Goal: Find specific page/section: Find specific page/section

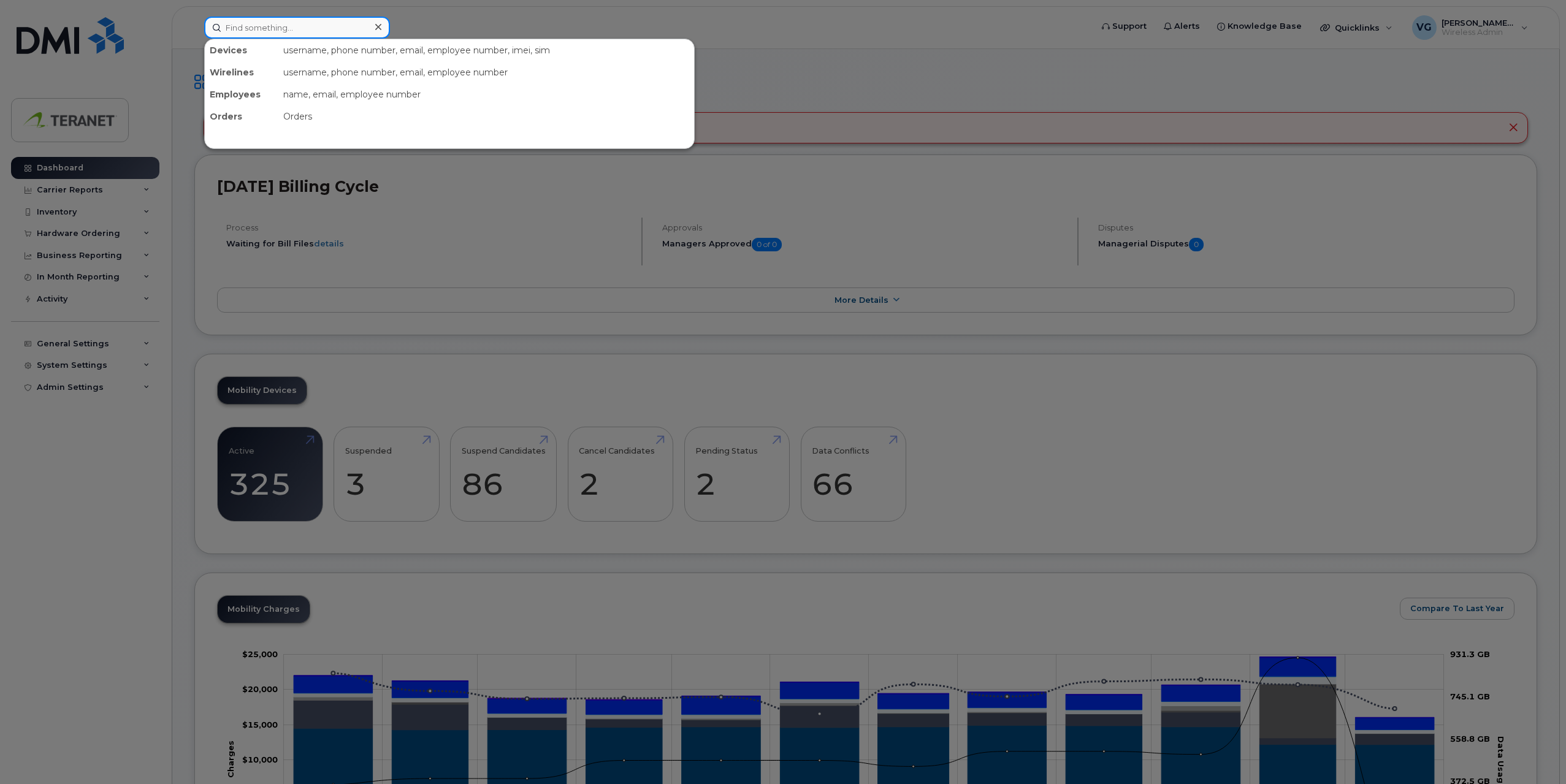
click at [287, 26] on input at bounding box center [297, 28] width 185 height 22
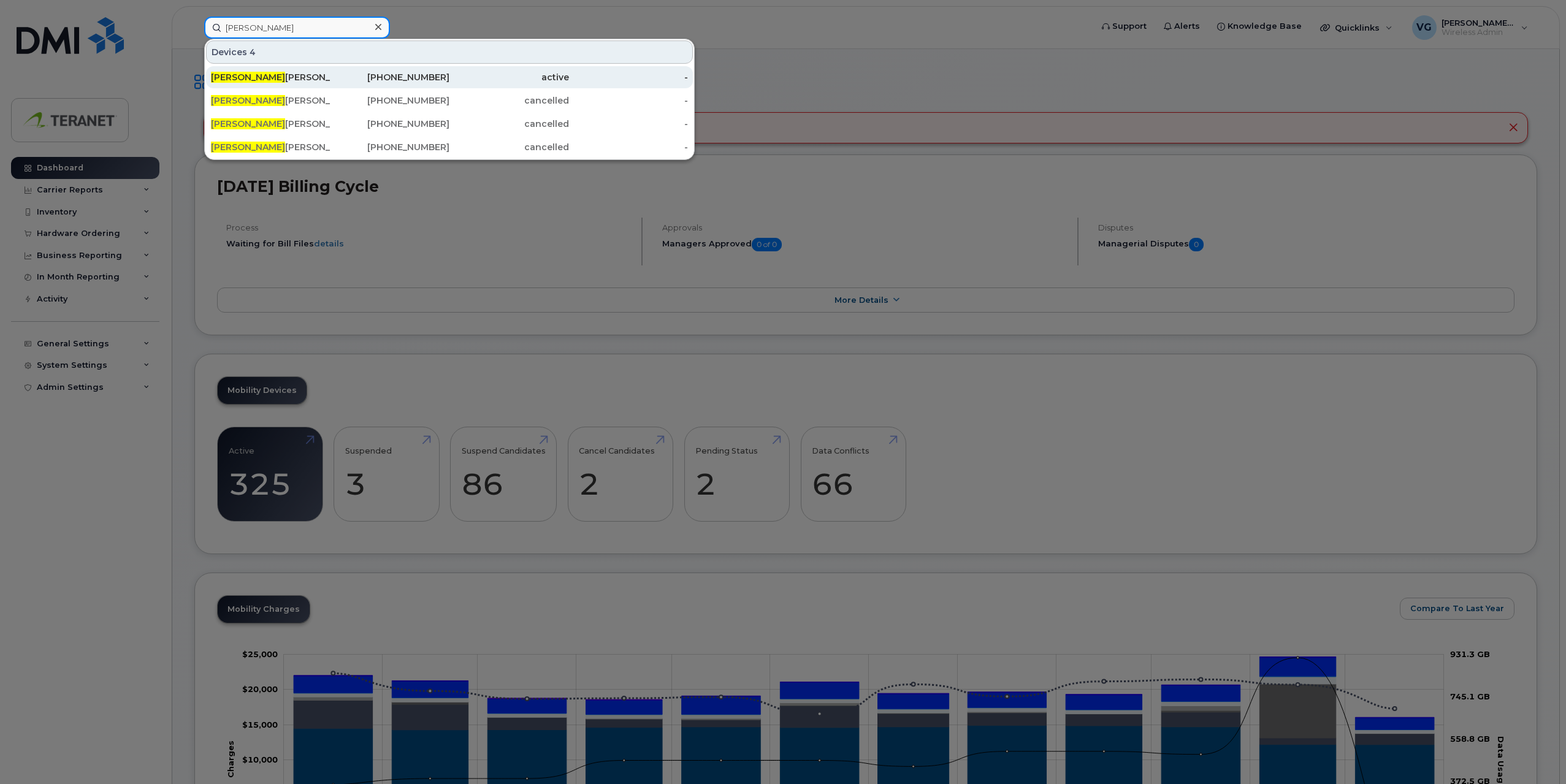
type input "[PERSON_NAME]"
click at [429, 78] on div "[PHONE_NUMBER]" at bounding box center [390, 78] width 119 height 12
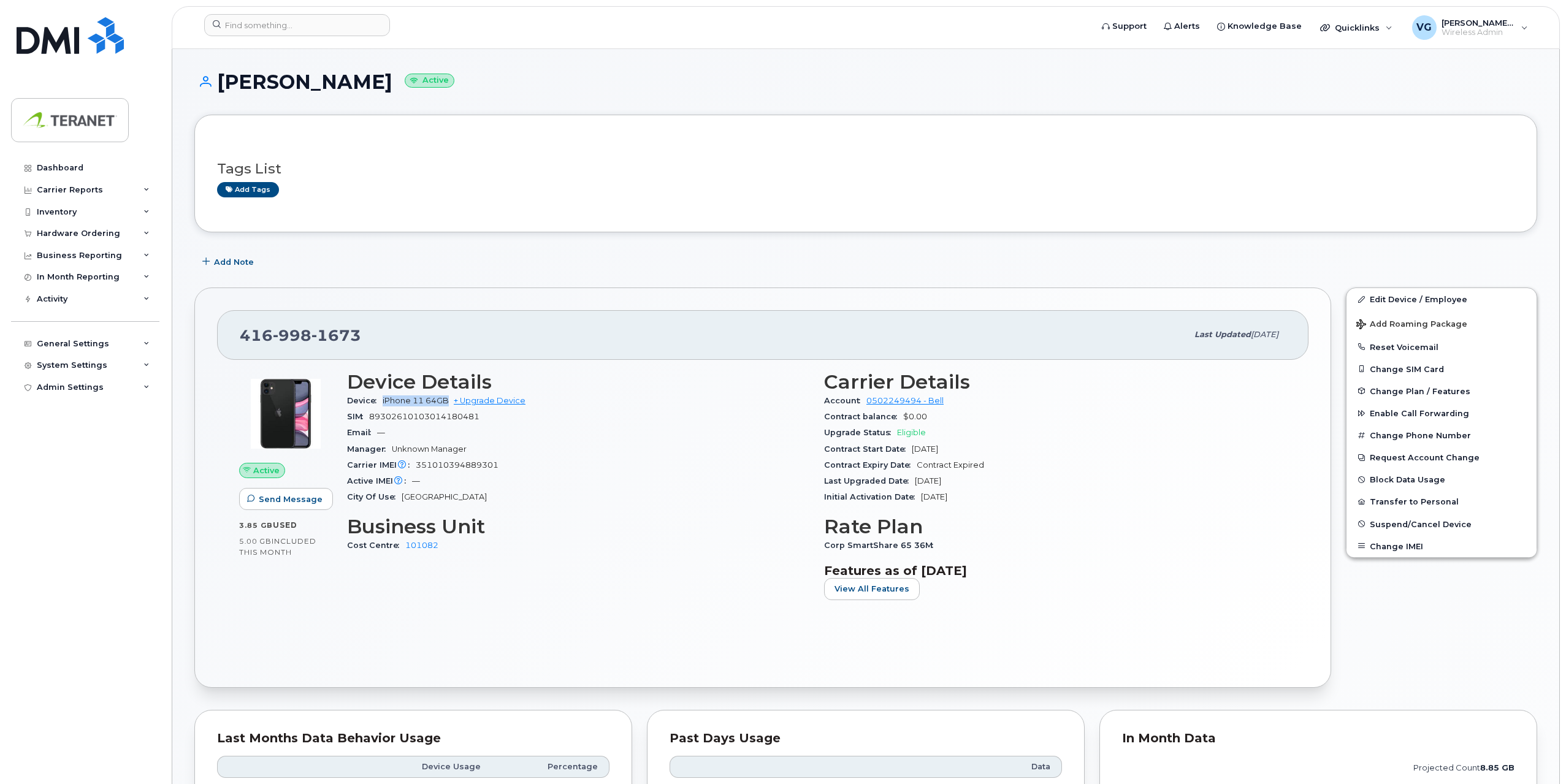
drag, startPoint x: 394, startPoint y: 399, endPoint x: 447, endPoint y: 399, distance: 53.0
click at [447, 399] on div "Device iPhone 11 64GB + Upgrade Device" at bounding box center [578, 401] width 463 height 16
drag, startPoint x: 968, startPoint y: 448, endPoint x: 932, endPoint y: 447, distance: 36.0
click at [932, 447] on div "Contract Start Date Jul 05, 2022" at bounding box center [1054, 449] width 463 height 16
click at [358, 33] on input at bounding box center [297, 25] width 185 height 22
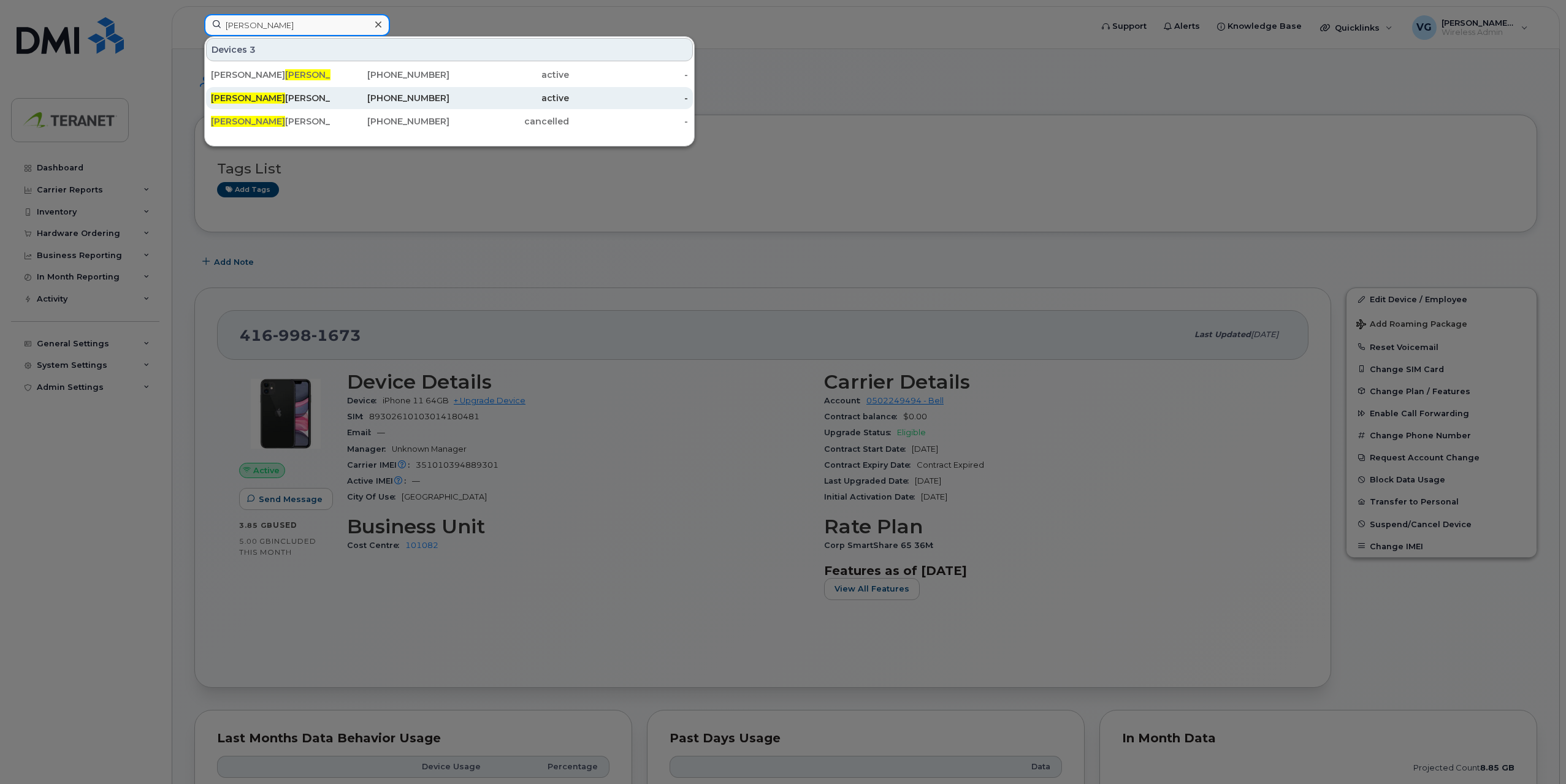
type input "morris"
click at [442, 102] on div "416-988-0909" at bounding box center [390, 98] width 119 height 12
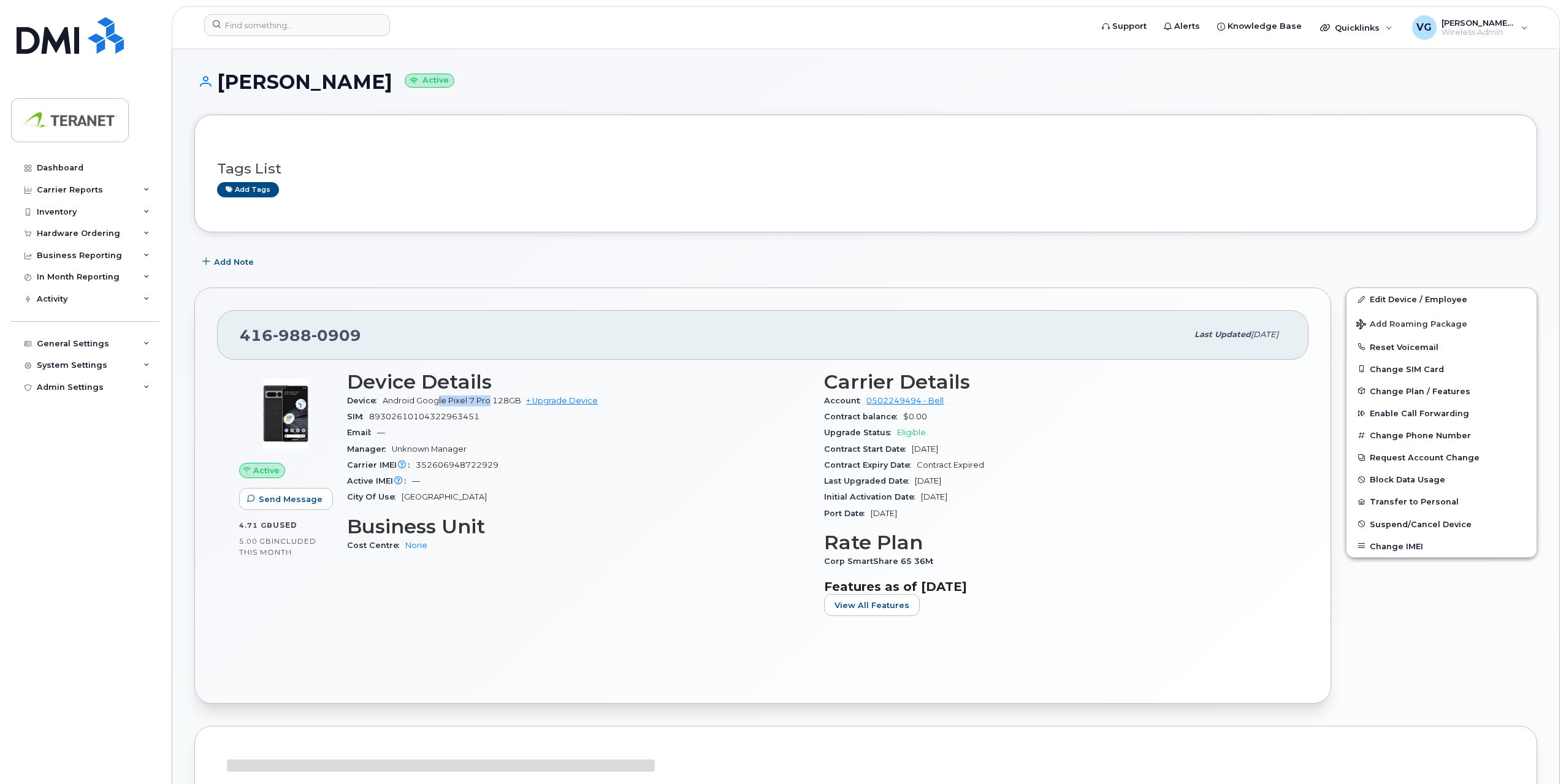
drag, startPoint x: 439, startPoint y: 401, endPoint x: 488, endPoint y: 400, distance: 49.0
click at [488, 400] on span "Android Google Pixel 7 Pro 128GB" at bounding box center [451, 400] width 138 height 9
drag, startPoint x: 968, startPoint y: 451, endPoint x: 908, endPoint y: 452, distance: 60.0
click at [908, 452] on div "Contract Start Date Sep 13, 2021" at bounding box center [1054, 449] width 463 height 16
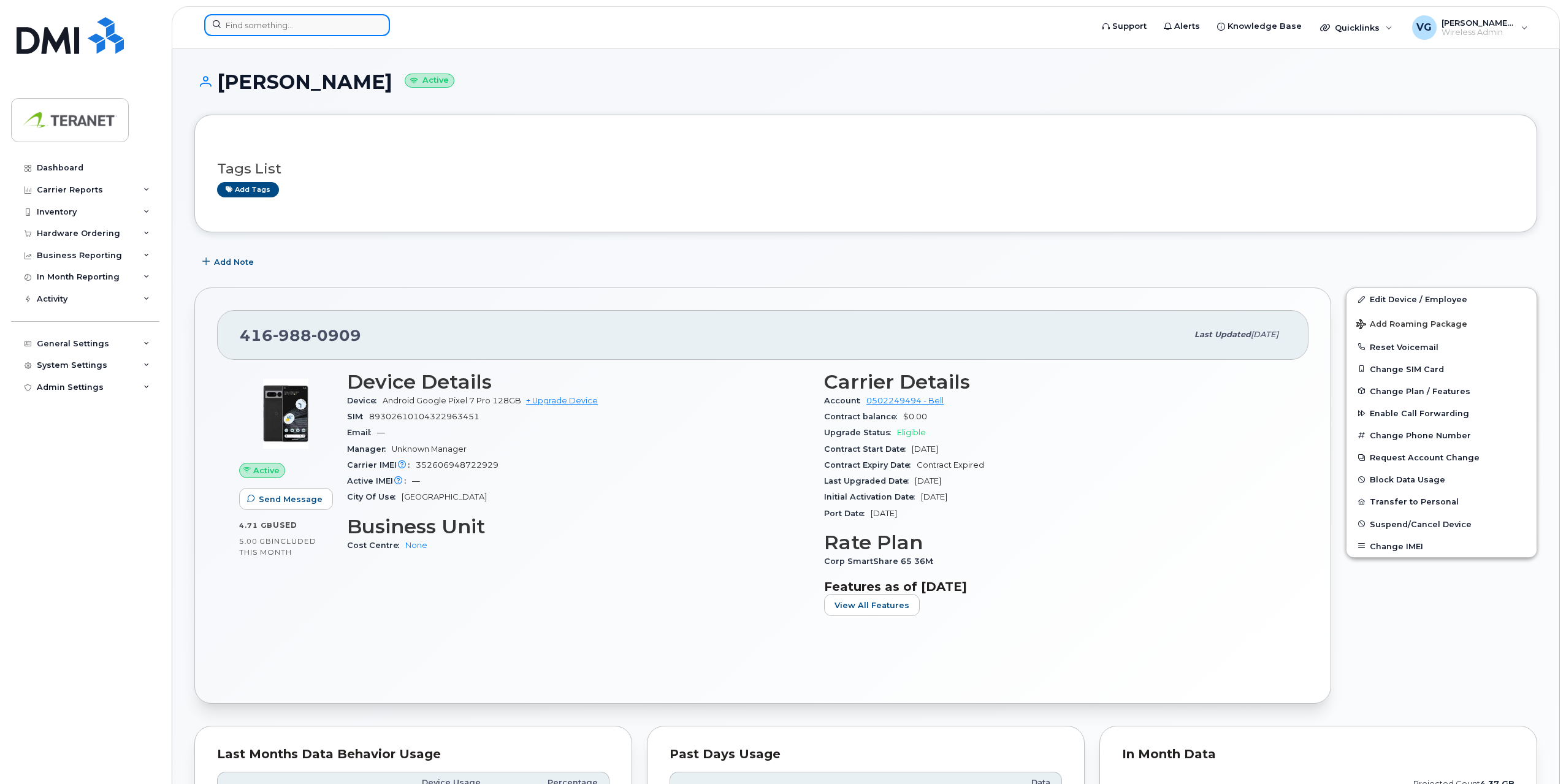
click at [311, 29] on input at bounding box center [297, 25] width 185 height 22
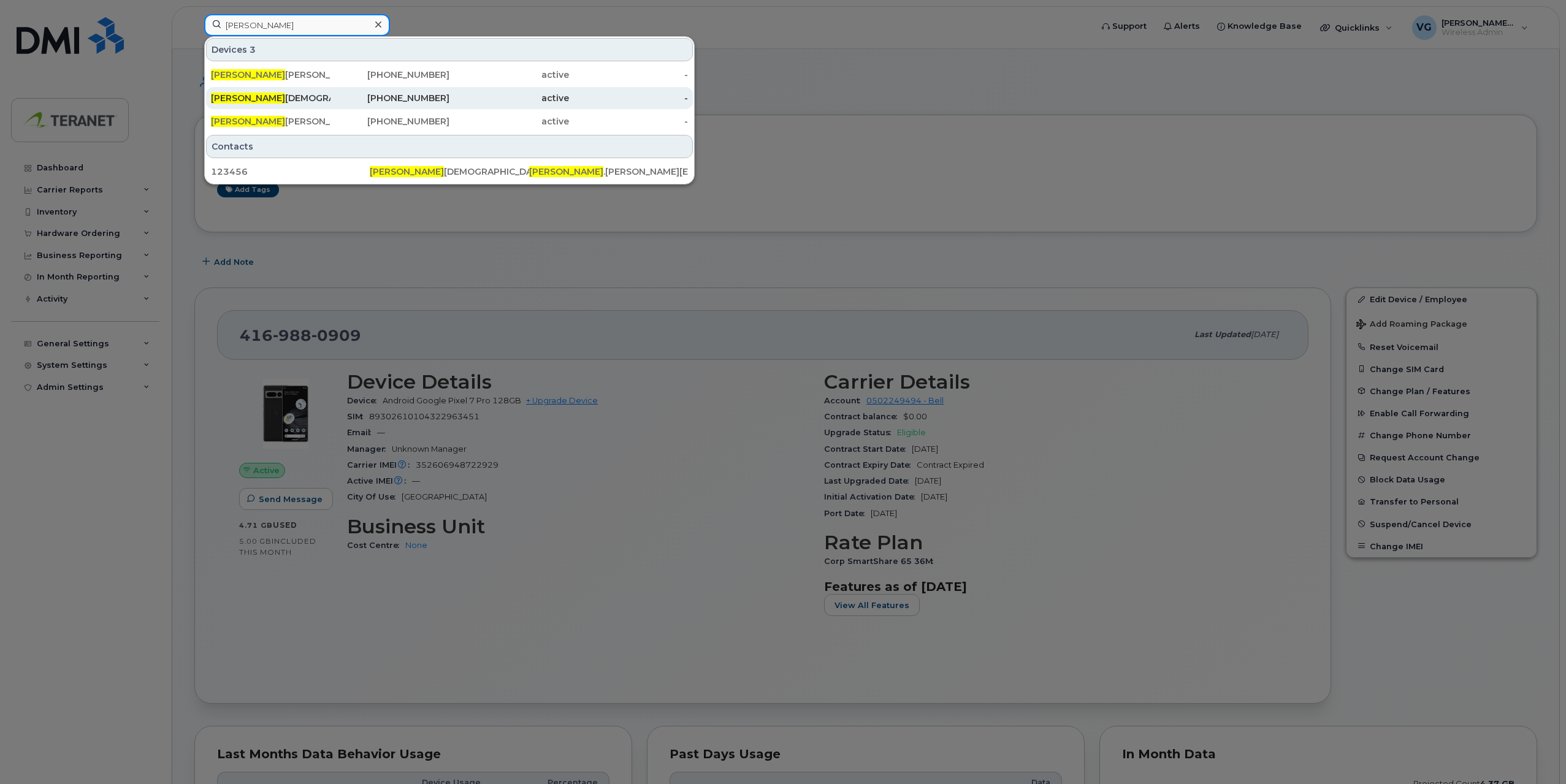
type input "vince"
click at [275, 103] on div "Vince Gismondi" at bounding box center [271, 98] width 119 height 12
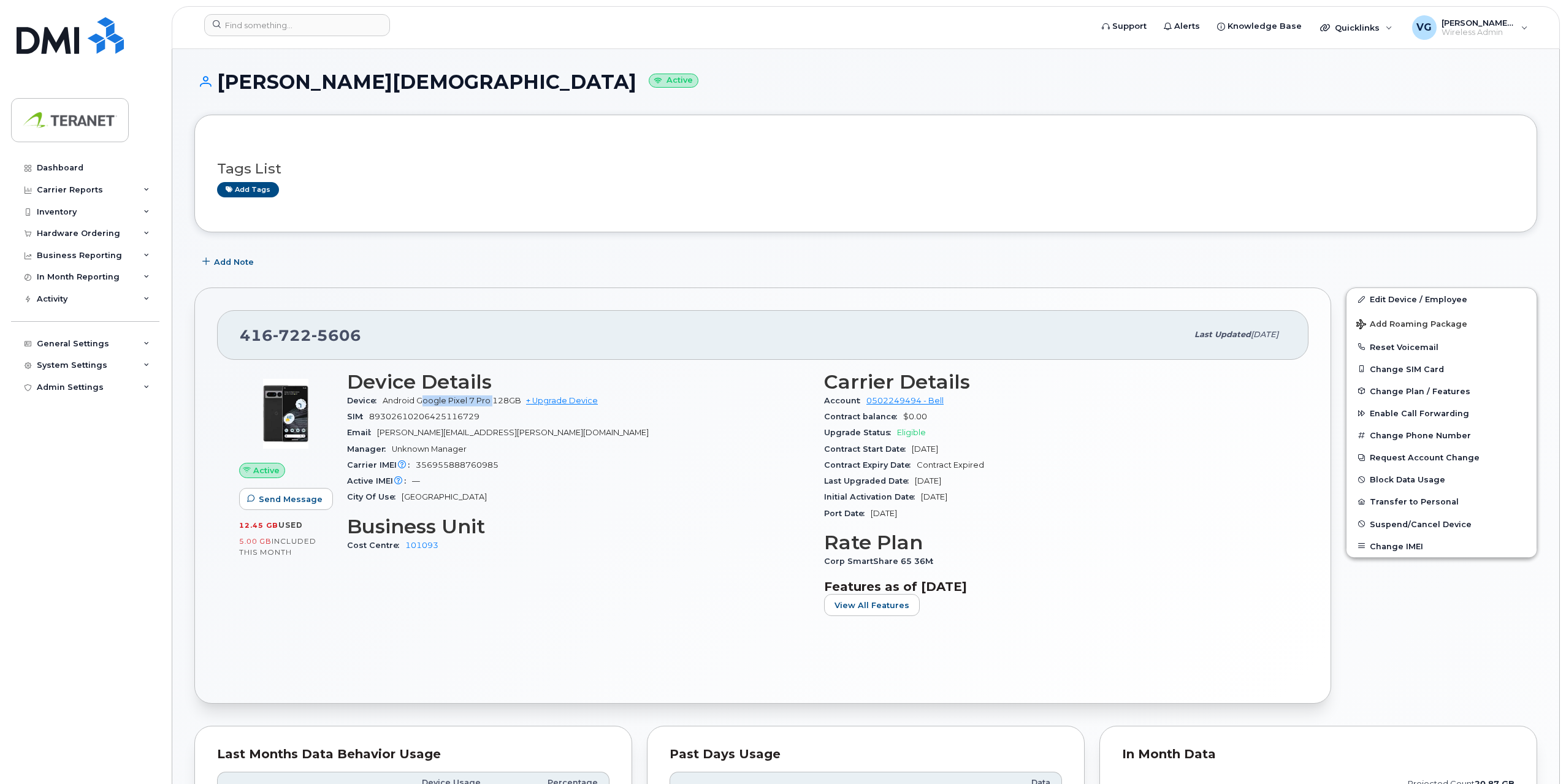
drag, startPoint x: 422, startPoint y: 402, endPoint x: 492, endPoint y: 404, distance: 70.0
click at [492, 404] on span "Android Google Pixel 7 Pro 128GB" at bounding box center [451, 400] width 138 height 9
drag, startPoint x: 967, startPoint y: 450, endPoint x: 902, endPoint y: 433, distance: 67.2
click at [902, 433] on section "Carrier Details Account 0502249494 - Bell Contract balance $0.00 Upgrade Status…" at bounding box center [1054, 445] width 463 height 151
click at [1030, 432] on div "Upgrade Status Eligible" at bounding box center [1054, 433] width 463 height 16
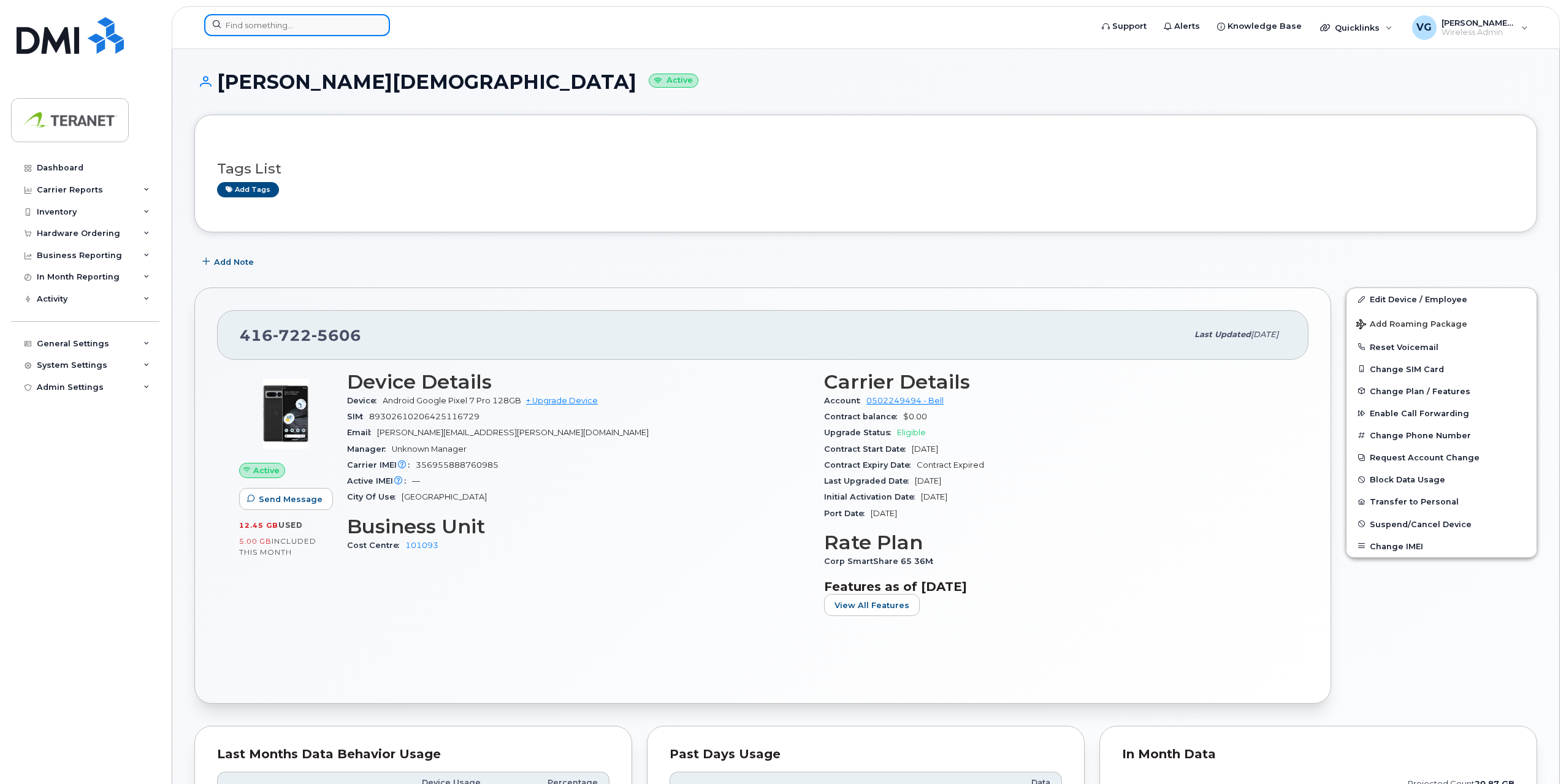
click at [303, 29] on input at bounding box center [297, 25] width 185 height 22
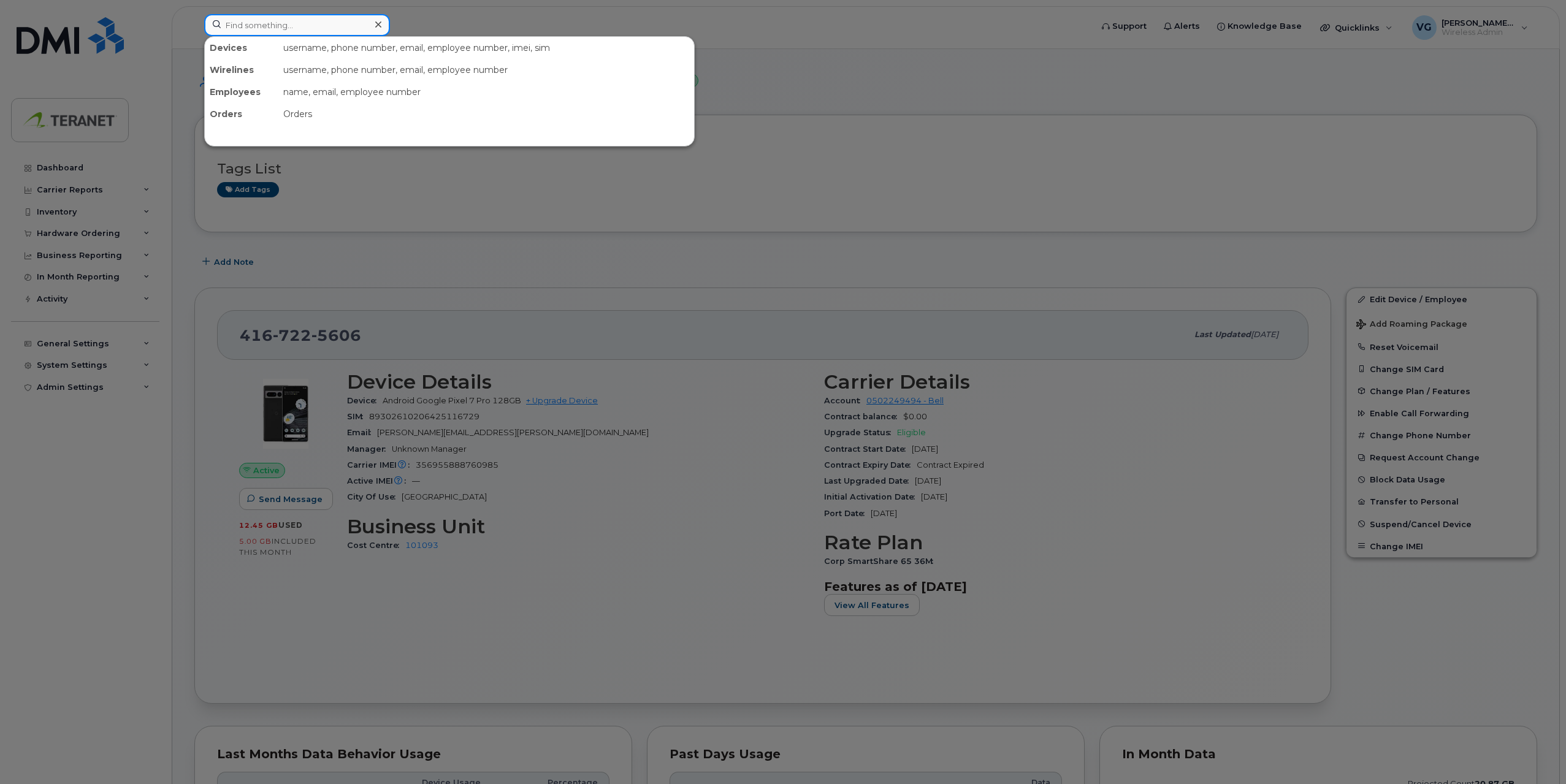
click at [303, 29] on input at bounding box center [297, 25] width 185 height 22
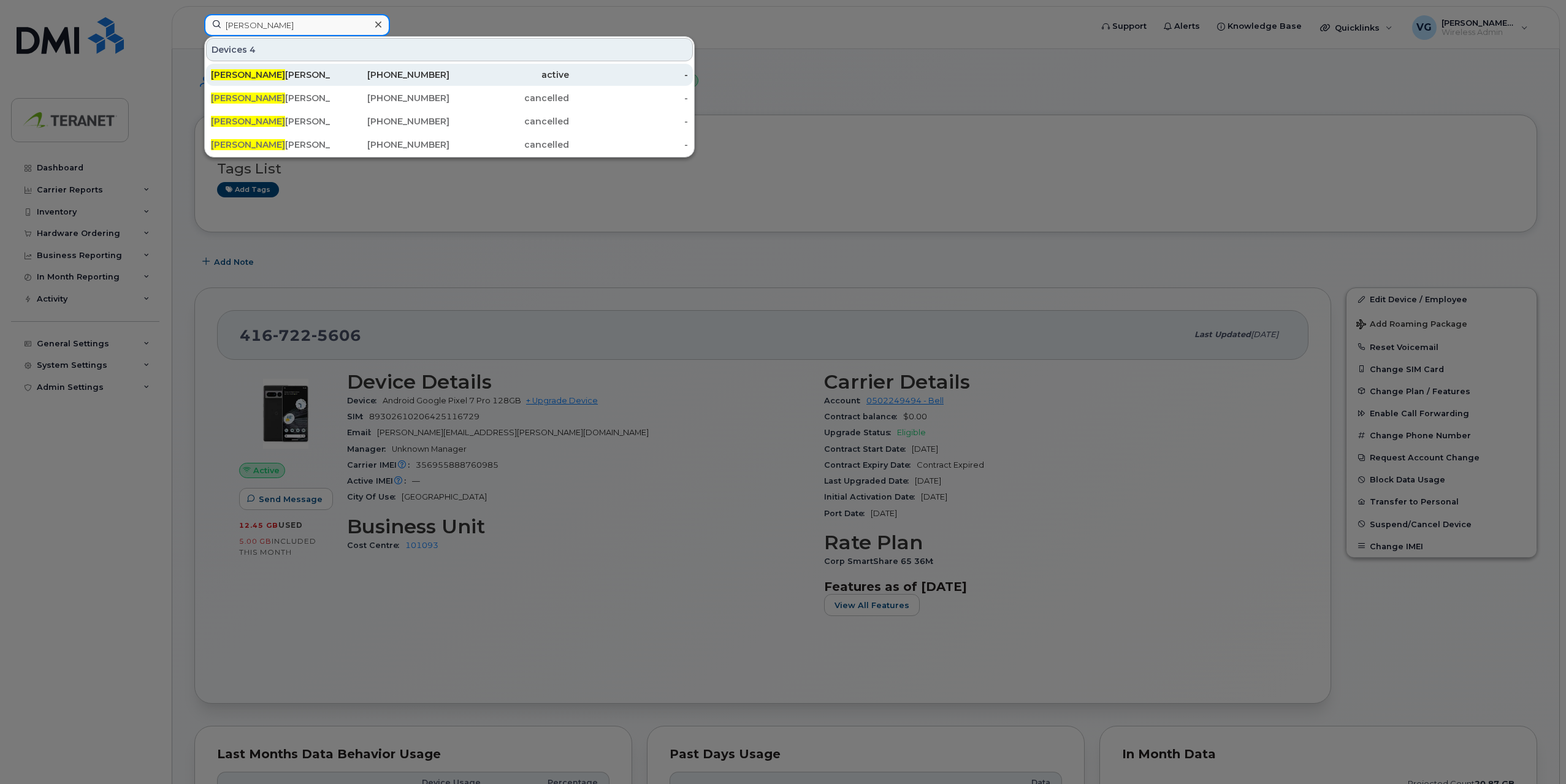
type input "kirk"
click at [437, 78] on div "416-998-1673" at bounding box center [390, 75] width 119 height 12
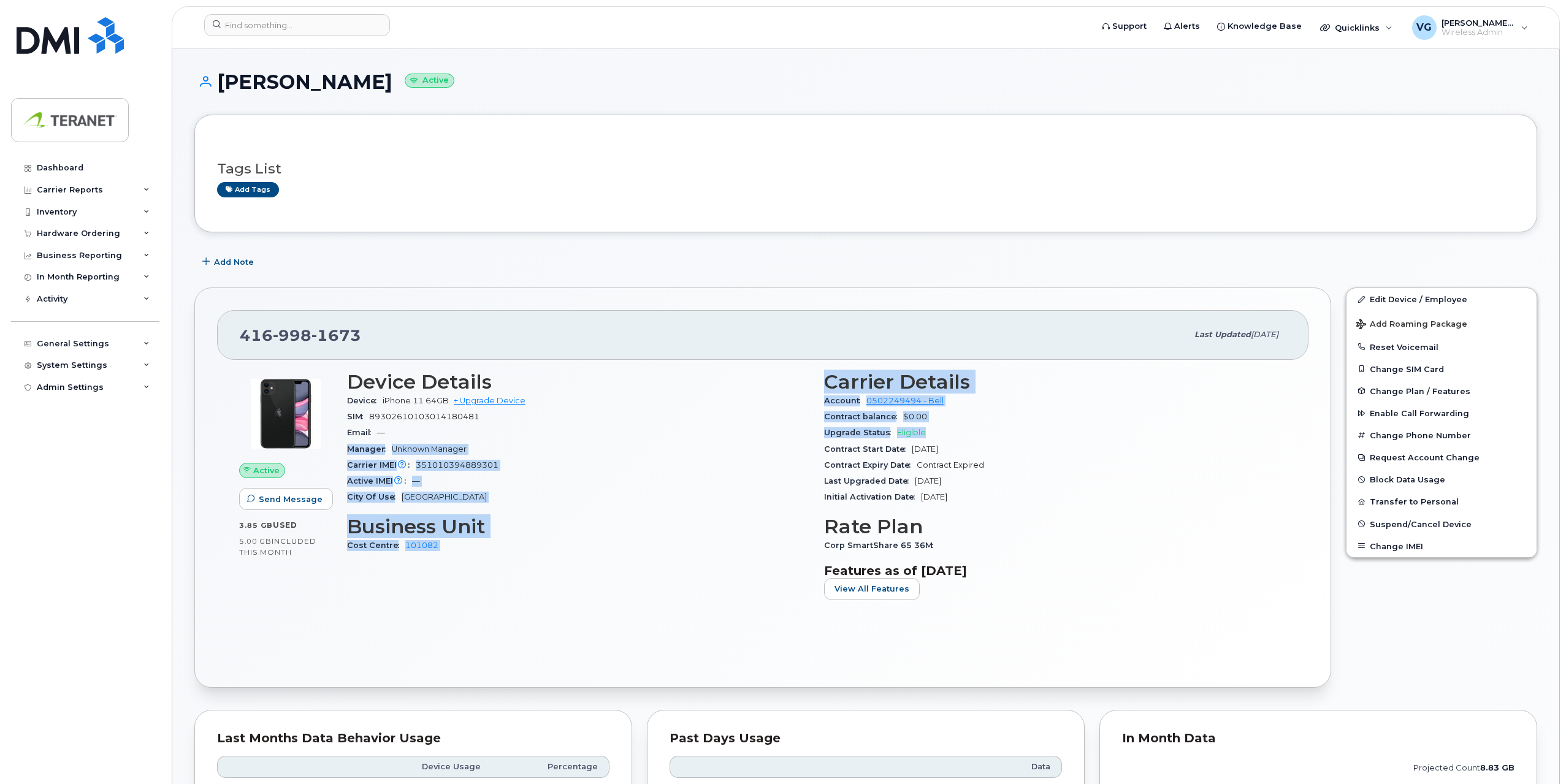
drag, startPoint x: 838, startPoint y: 432, endPoint x: 799, endPoint y: 427, distance: 39.3
click at [799, 427] on div "Device Details Device iPhone 11 64GB + Upgrade Device SIM 89302610103014180481 …" at bounding box center [816, 490] width 954 height 254
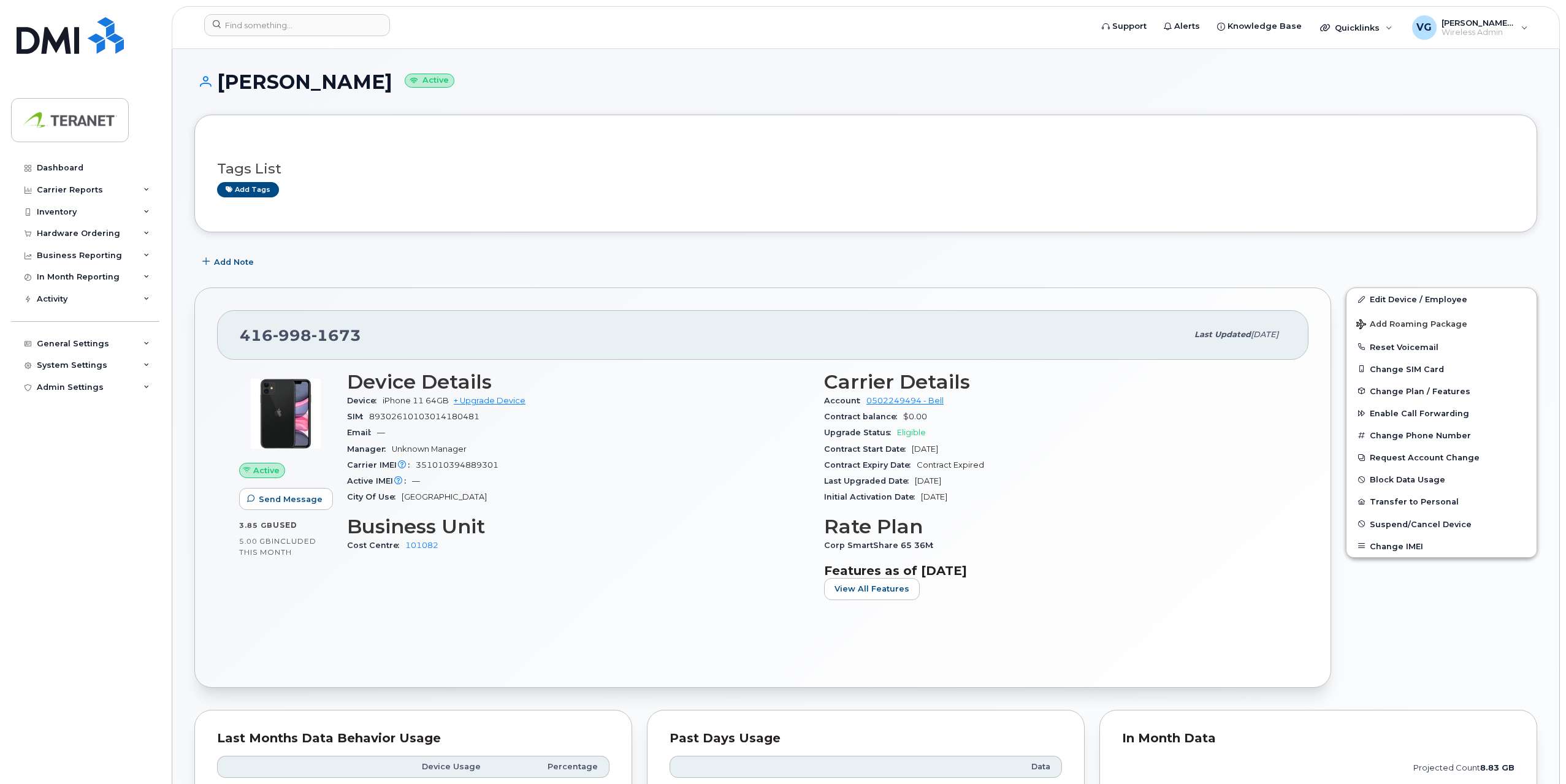
click at [719, 419] on div "SIM 89302610103014180481" at bounding box center [578, 417] width 463 height 16
drag, startPoint x: 343, startPoint y: 397, endPoint x: 451, endPoint y: 404, distance: 108.2
click at [451, 404] on div "Device Details Device iPhone 11 64GB + Upgrade Device SIM 89302610103014180481 …" at bounding box center [578, 490] width 477 height 254
click at [890, 433] on span "Upgrade Status" at bounding box center [860, 432] width 73 height 9
drag, startPoint x: 389, startPoint y: 337, endPoint x: 231, endPoint y: 333, distance: 158.1
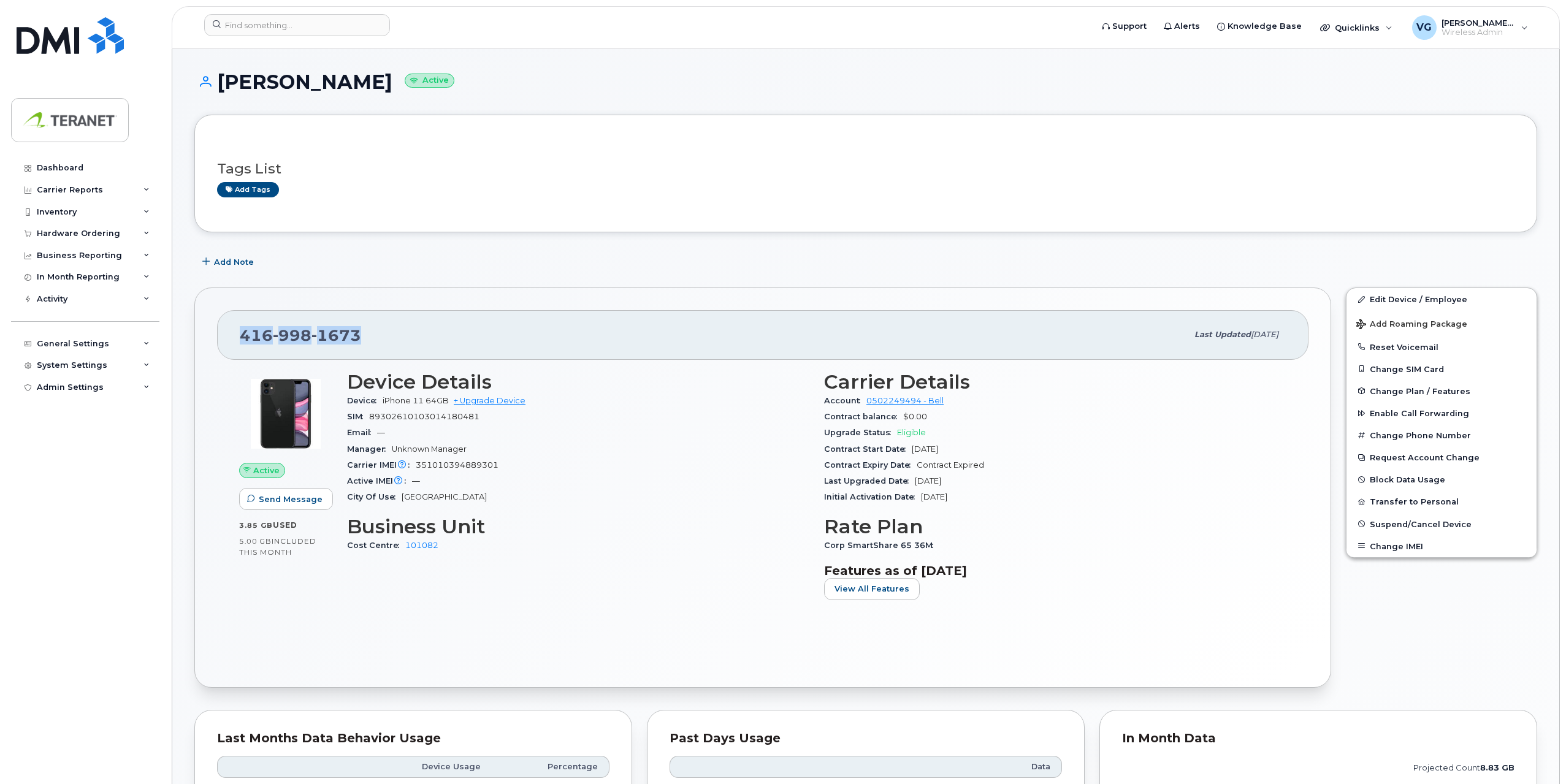
click at [231, 333] on div "416 998 1673 Last updated Jul 08, 2025" at bounding box center [762, 334] width 1091 height 49
click at [329, 332] on span "1673" at bounding box center [336, 335] width 50 height 19
drag, startPoint x: 382, startPoint y: 335, endPoint x: 340, endPoint y: 336, distance: 42.0
click at [340, 336] on div "416 998 1673" at bounding box center [713, 334] width 947 height 26
click at [929, 427] on div "Upgrade Status Eligible" at bounding box center [1054, 433] width 463 height 16
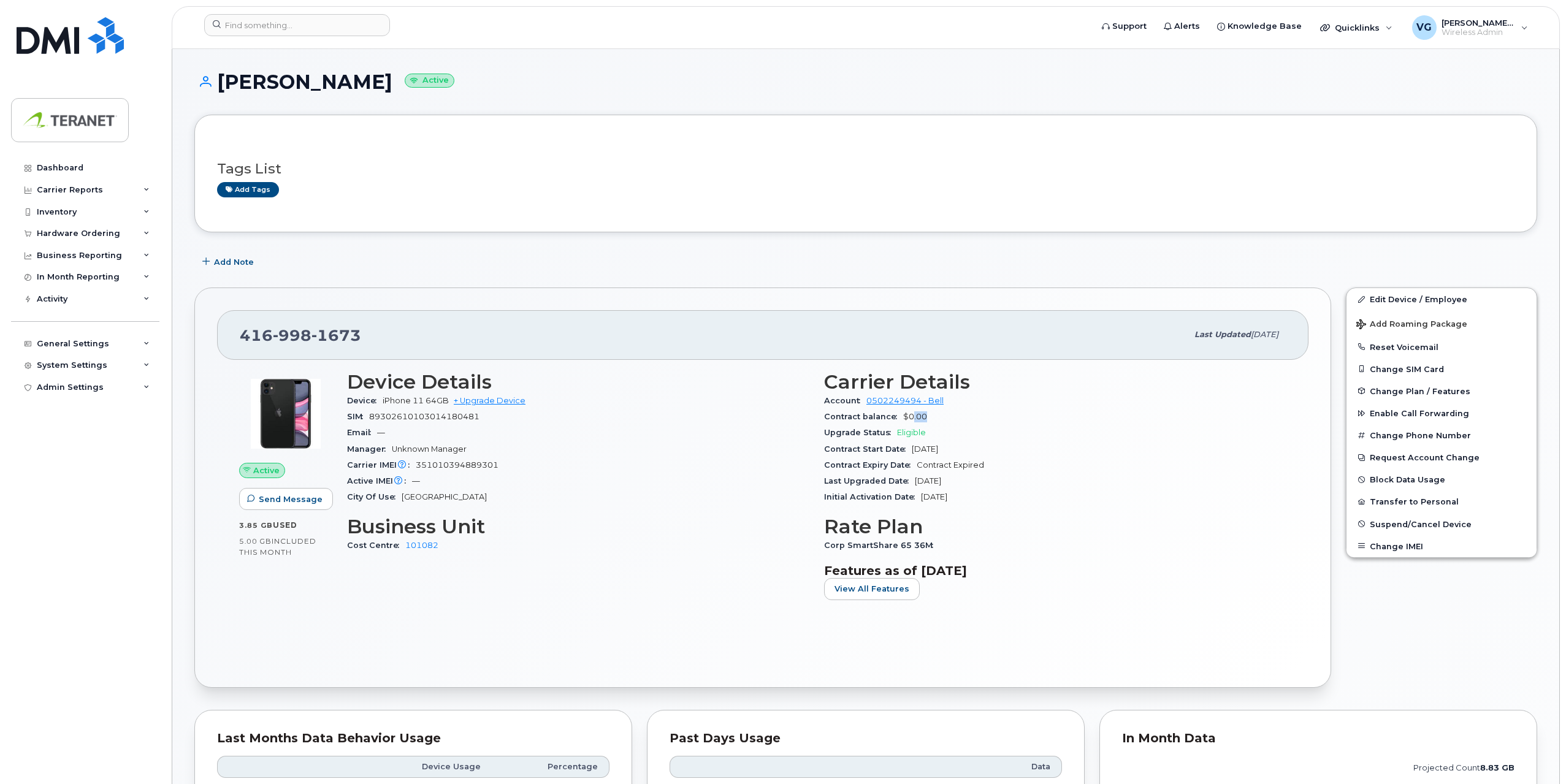
drag, startPoint x: 931, startPoint y: 416, endPoint x: 908, endPoint y: 426, distance: 25.1
click at [910, 419] on div "Contract balance $0.00" at bounding box center [1054, 417] width 463 height 16
click at [933, 429] on div "Upgrade Status Eligible" at bounding box center [1054, 433] width 463 height 16
drag, startPoint x: 369, startPoint y: 335, endPoint x: 185, endPoint y: 342, distance: 184.1
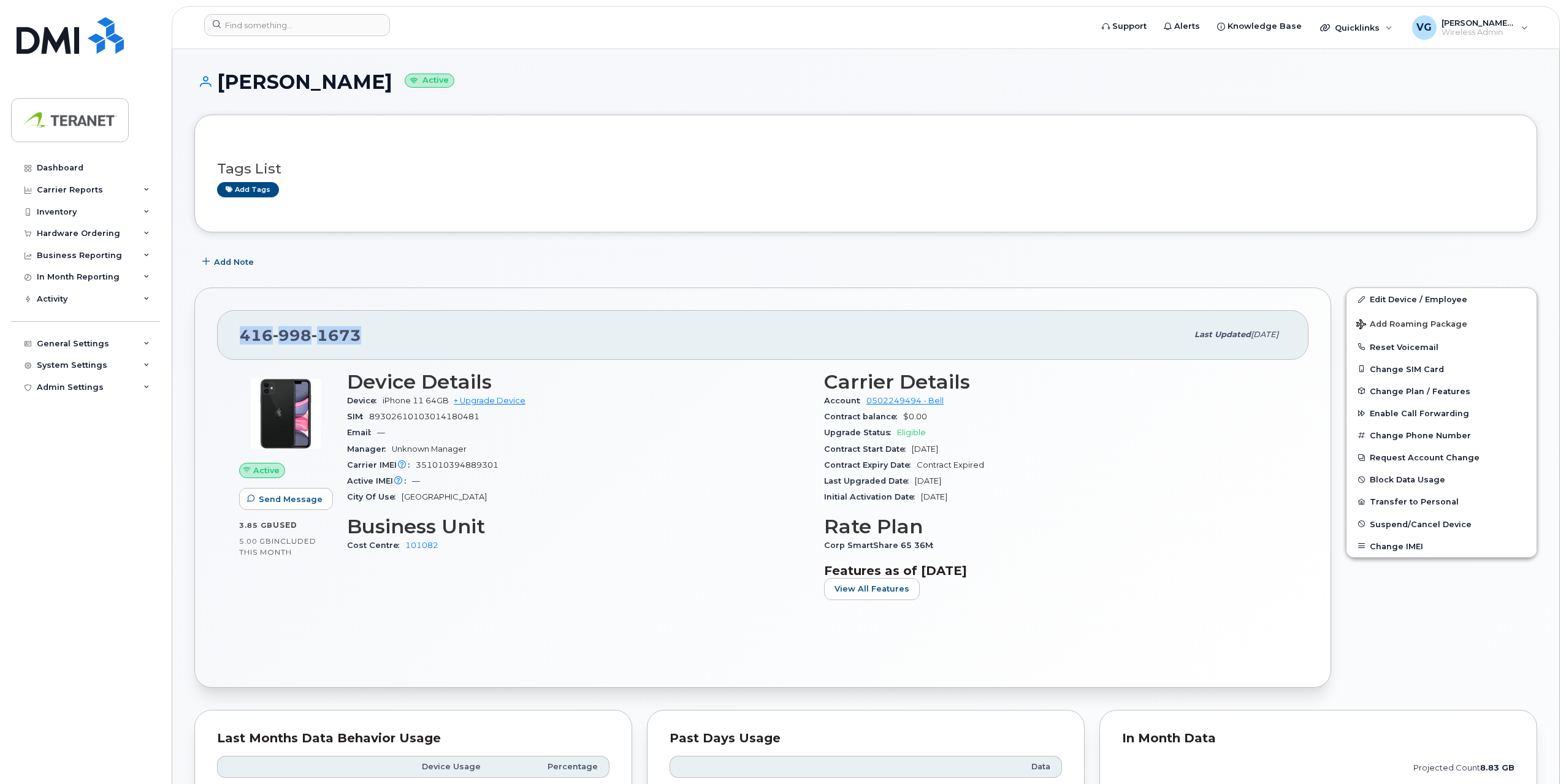
click at [402, 327] on div "416 998 1673" at bounding box center [713, 334] width 947 height 26
click at [357, 22] on input at bounding box center [297, 25] width 185 height 22
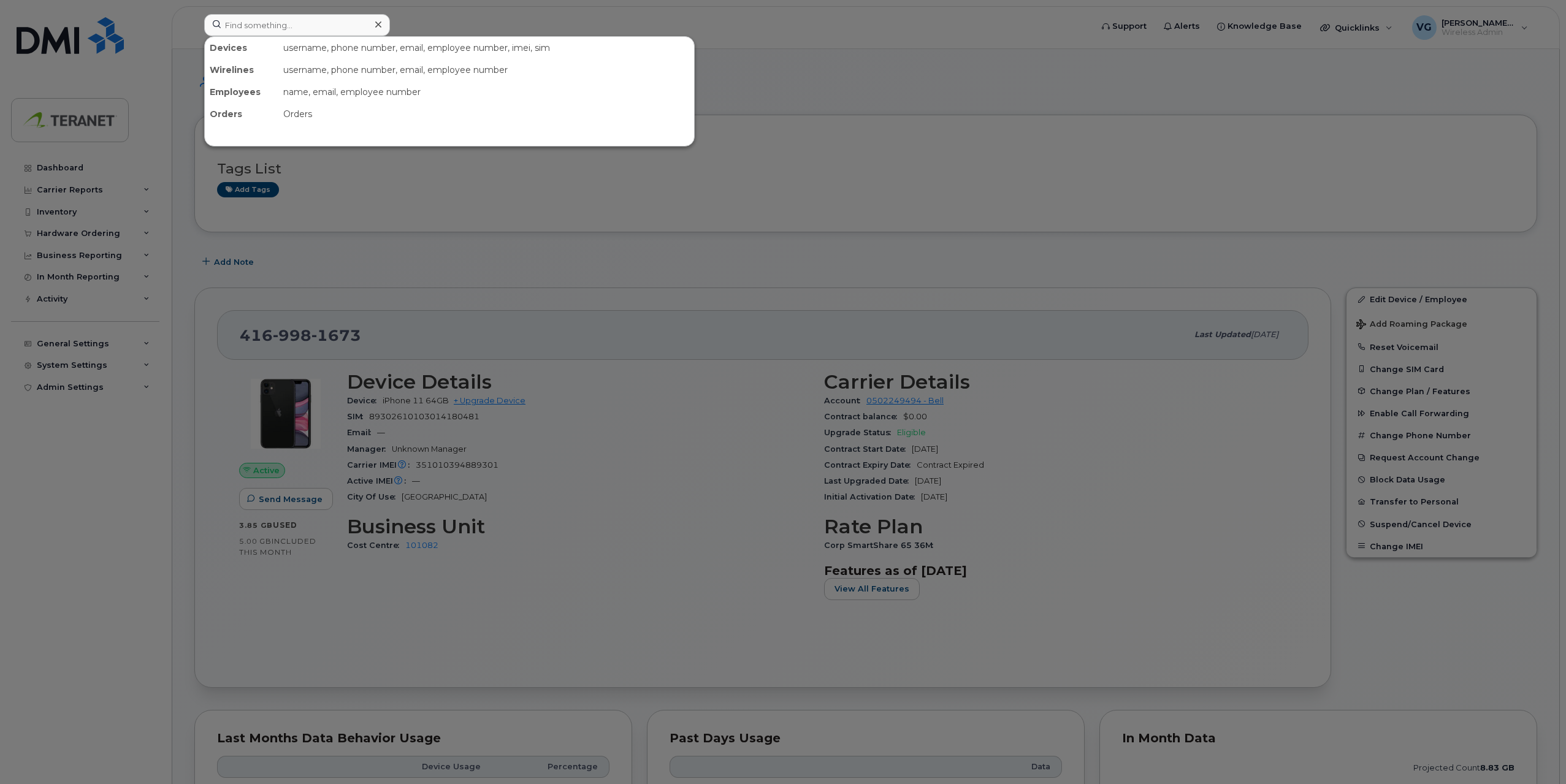
click at [643, 166] on div at bounding box center [783, 392] width 1566 height 784
click at [272, 25] on input at bounding box center [297, 25] width 185 height 22
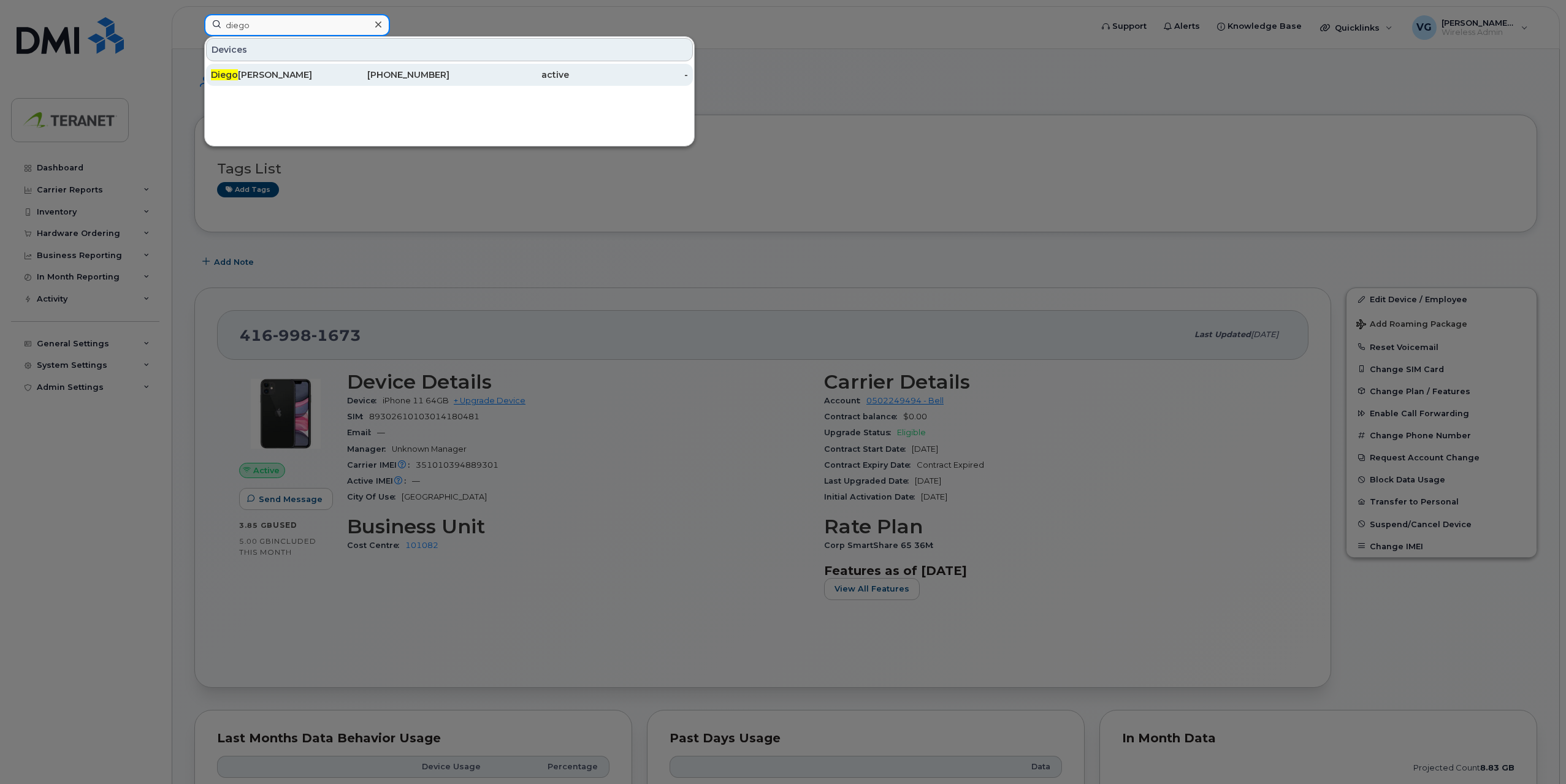
type input "diego"
click at [394, 76] on div "437-425-1355" at bounding box center [390, 75] width 119 height 12
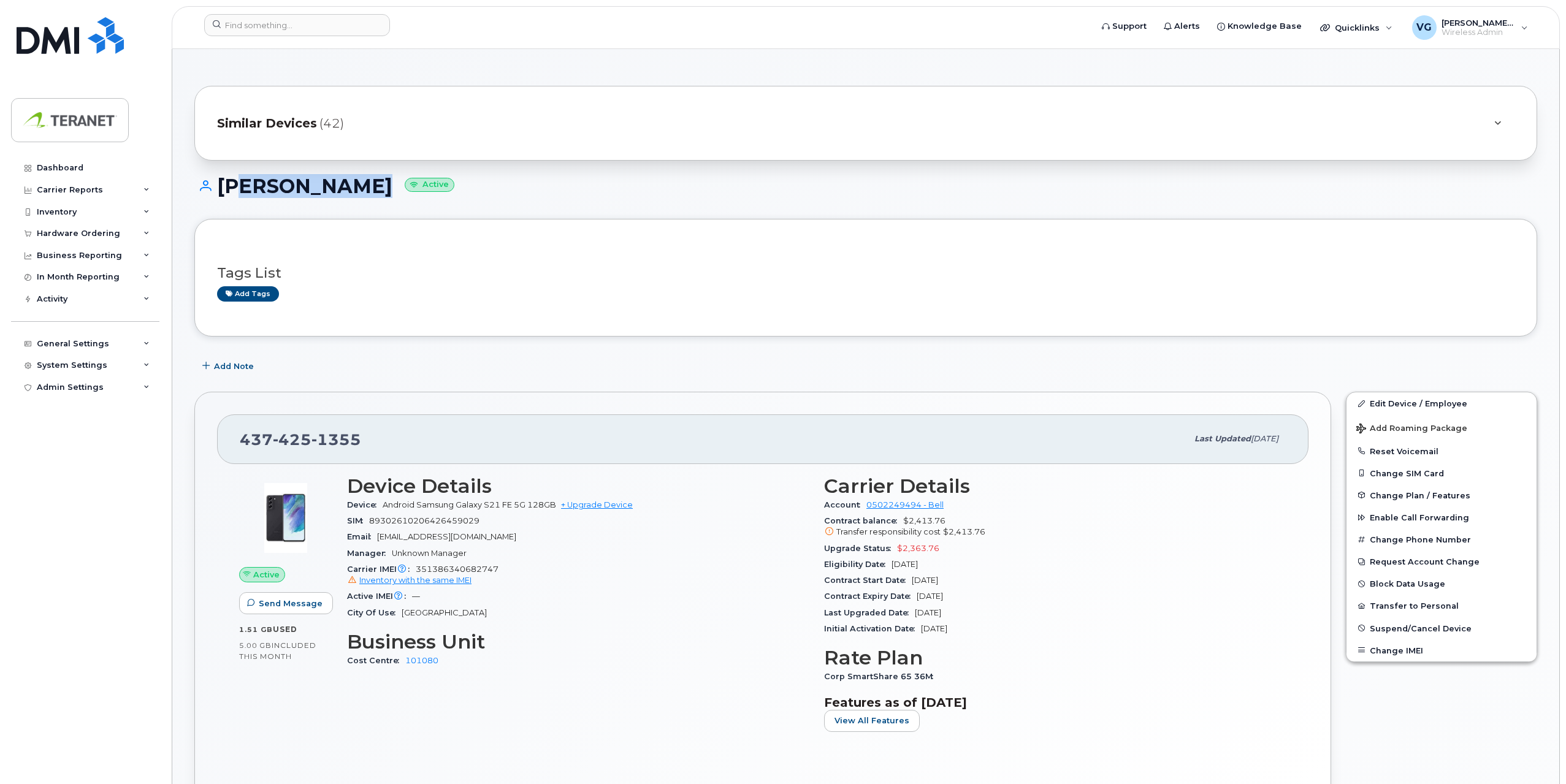
drag, startPoint x: 228, startPoint y: 184, endPoint x: 401, endPoint y: 200, distance: 173.7
click at [361, 185] on h1 "[PERSON_NAME] Active" at bounding box center [865, 186] width 1342 height 21
drag, startPoint x: 897, startPoint y: 549, endPoint x: 955, endPoint y: 549, distance: 58.0
click at [955, 549] on div "Upgrade Status $2,363.76" at bounding box center [1054, 549] width 463 height 16
